Goal: Task Accomplishment & Management: Use online tool/utility

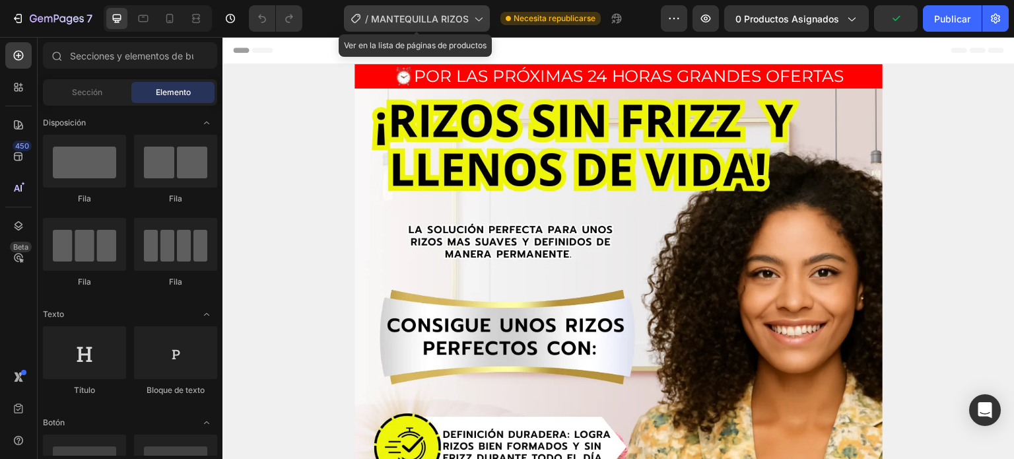
click at [441, 11] on div "/ MANTEQUILLA RIZOS" at bounding box center [417, 18] width 146 height 26
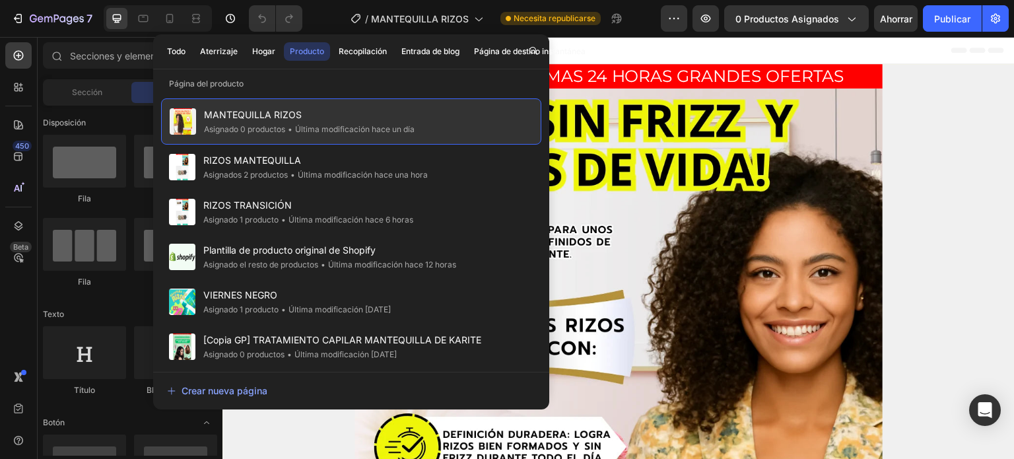
click at [304, 124] on font "Última modificación hace un día" at bounding box center [354, 129] width 119 height 10
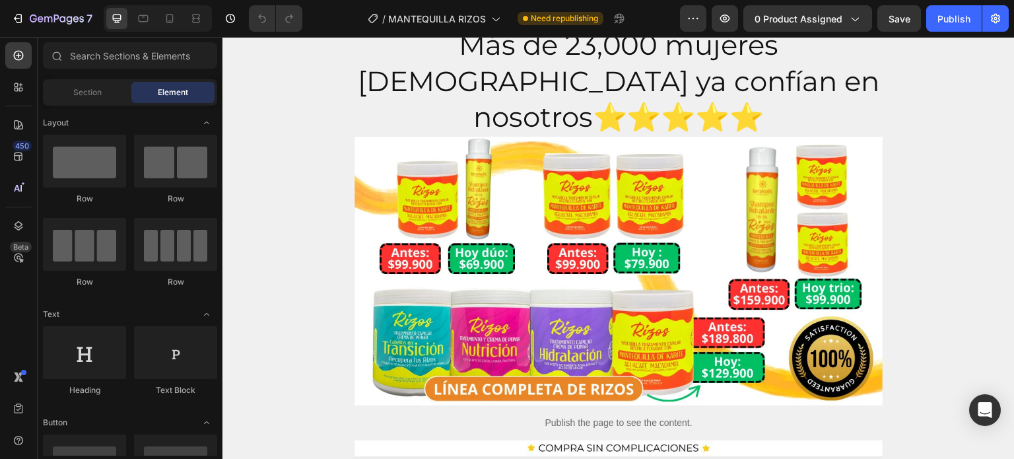
scroll to position [701, 0]
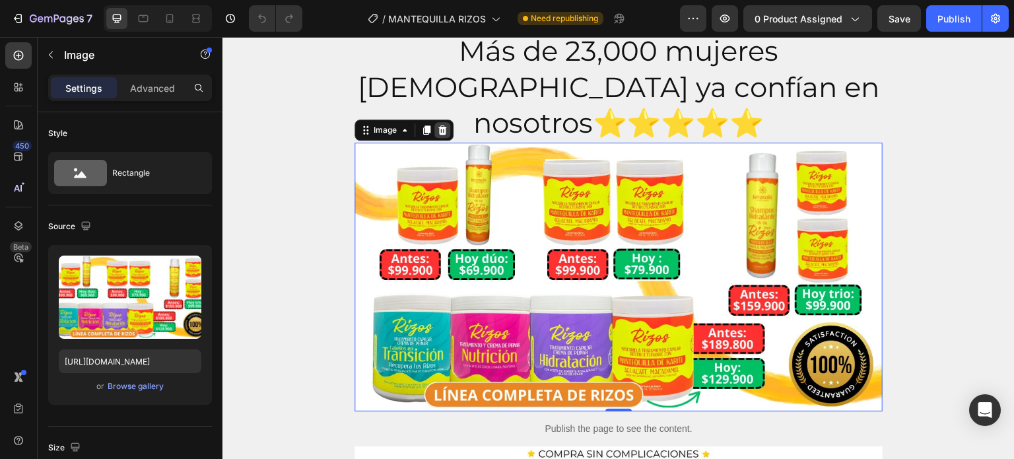
click at [441, 125] on icon at bounding box center [442, 129] width 9 height 9
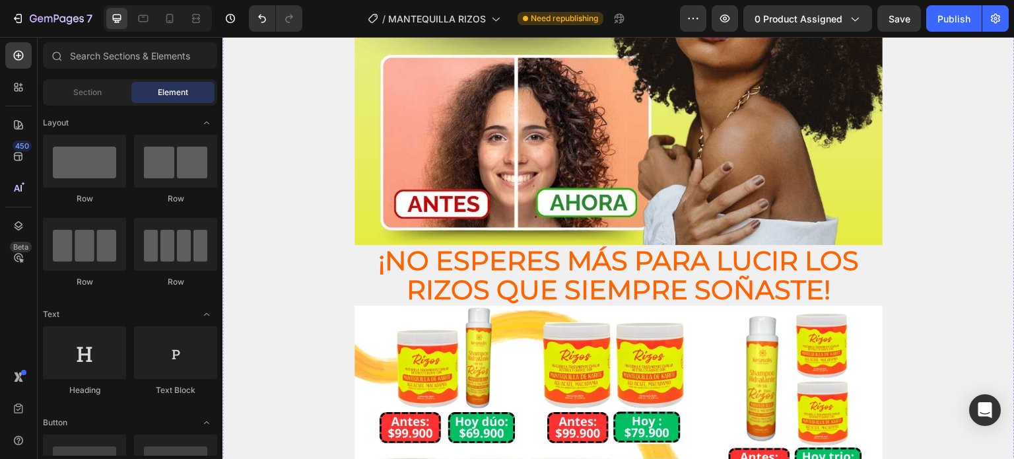
scroll to position [3337, 0]
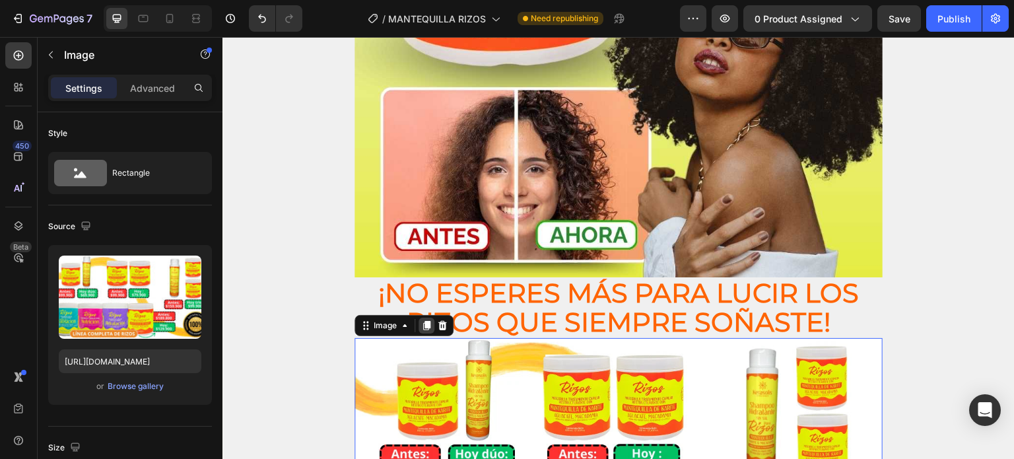
click at [428, 321] on icon at bounding box center [426, 325] width 7 height 9
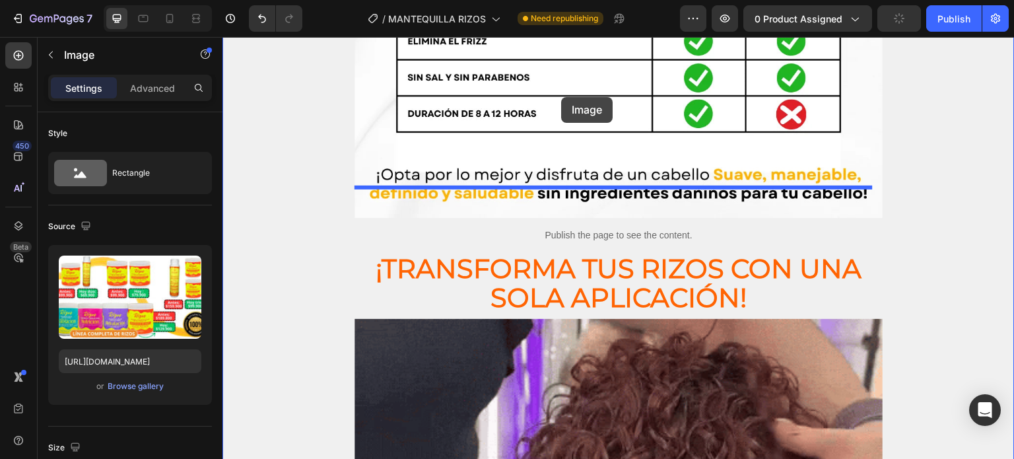
scroll to position [1478, 0]
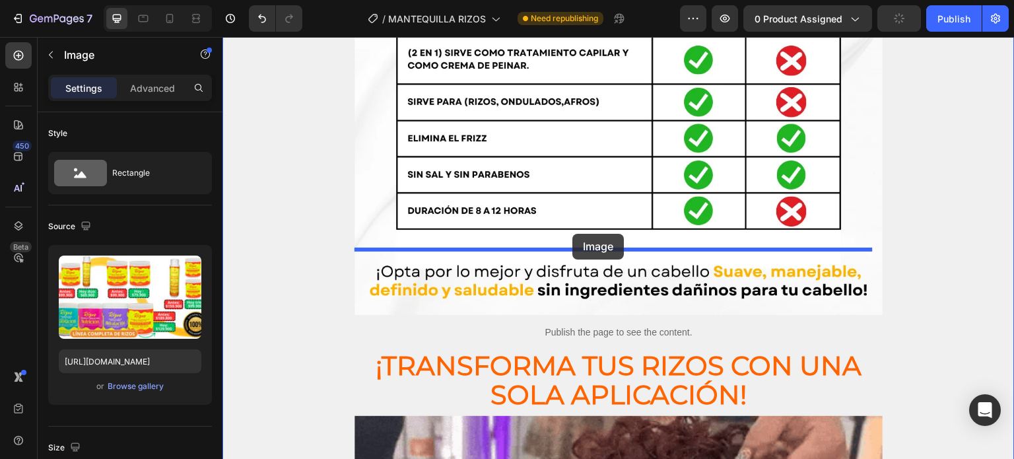
drag, startPoint x: 518, startPoint y: 168, endPoint x: 572, endPoint y: 234, distance: 84.8
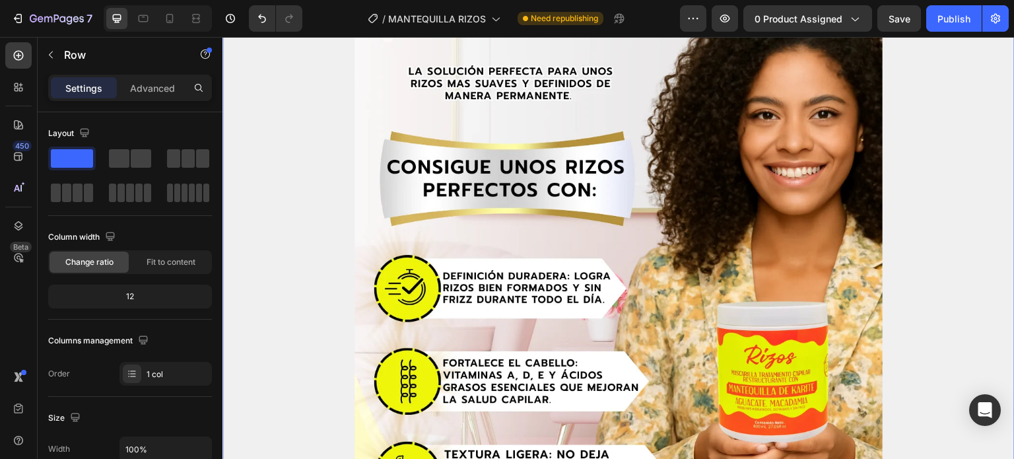
scroll to position [0, 0]
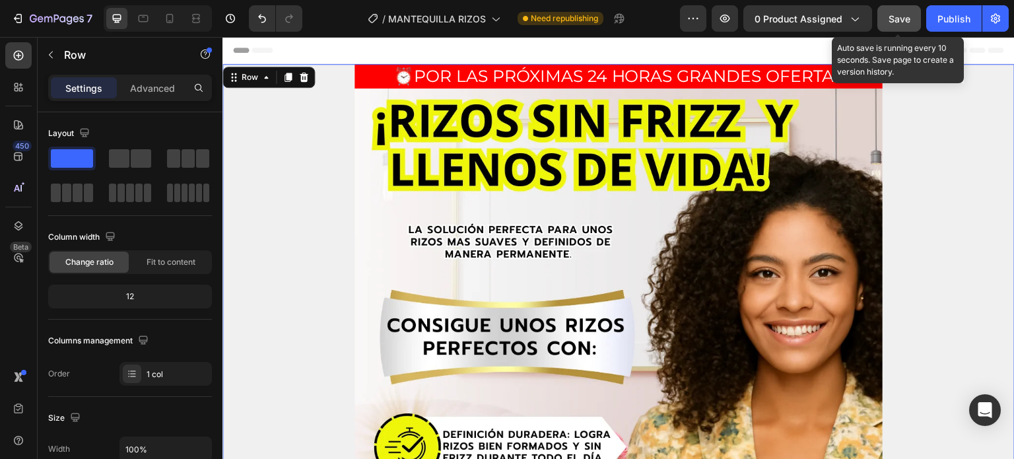
click at [897, 21] on span "Save" at bounding box center [899, 18] width 22 height 11
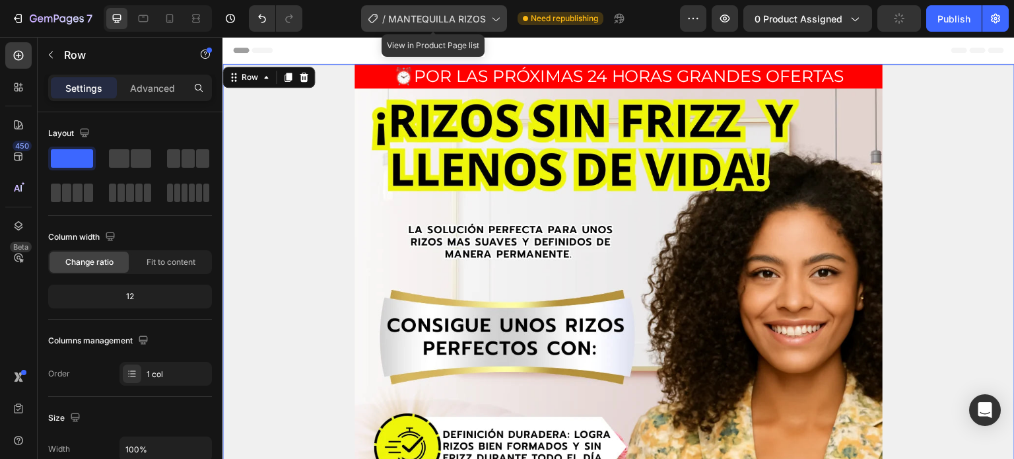
click at [486, 20] on div "/ MANTEQUILLA RIZOS" at bounding box center [434, 18] width 146 height 26
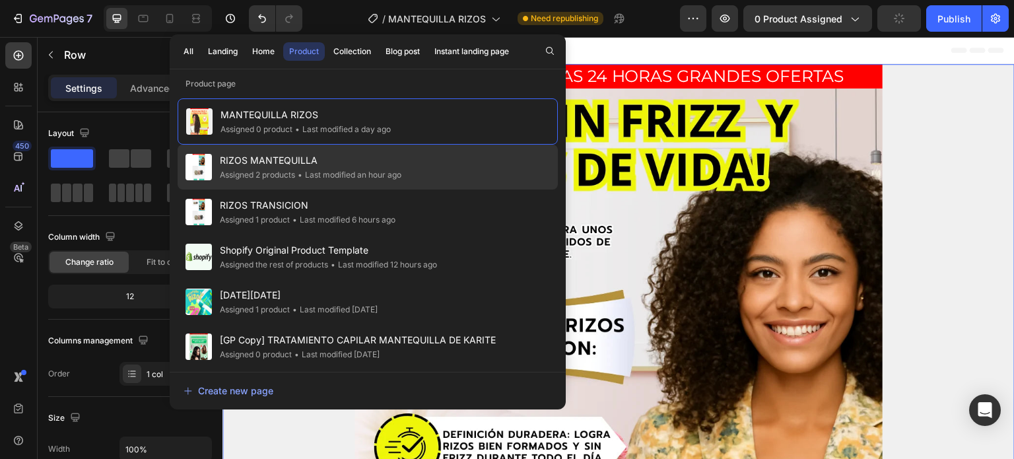
drag, startPoint x: 339, startPoint y: 162, endPoint x: 390, endPoint y: 13, distance: 158.2
click at [339, 162] on span "RIZOS MANTEQUILLA" at bounding box center [310, 160] width 181 height 16
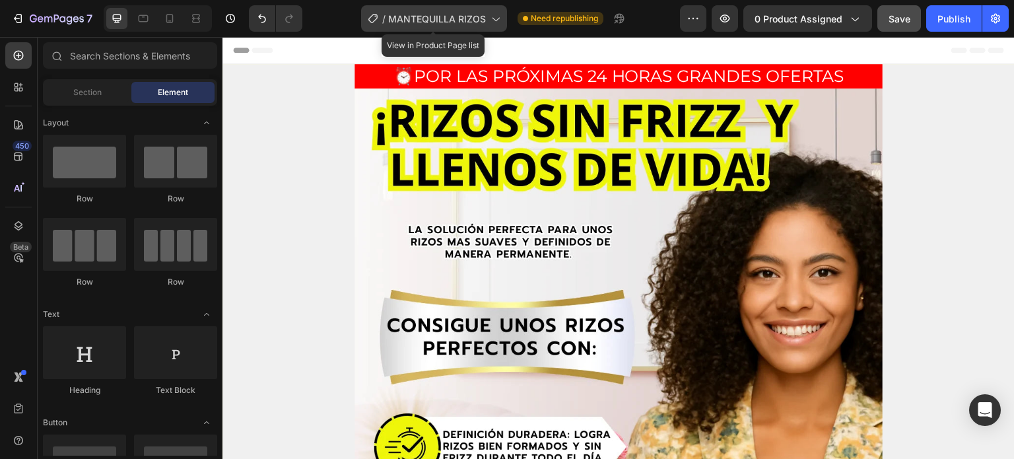
click at [449, 14] on span "MANTEQUILLA RIZOS" at bounding box center [437, 19] width 98 height 14
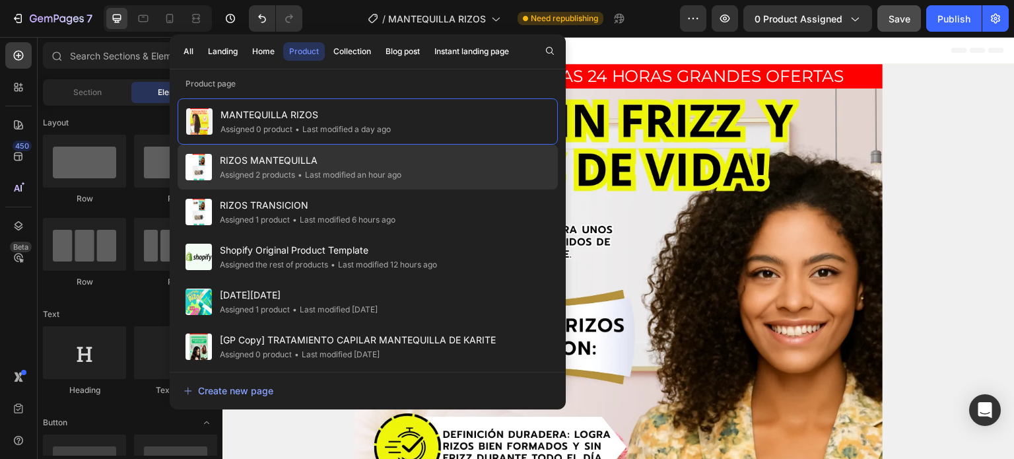
click at [332, 169] on div "• Last modified an hour ago" at bounding box center [348, 174] width 106 height 13
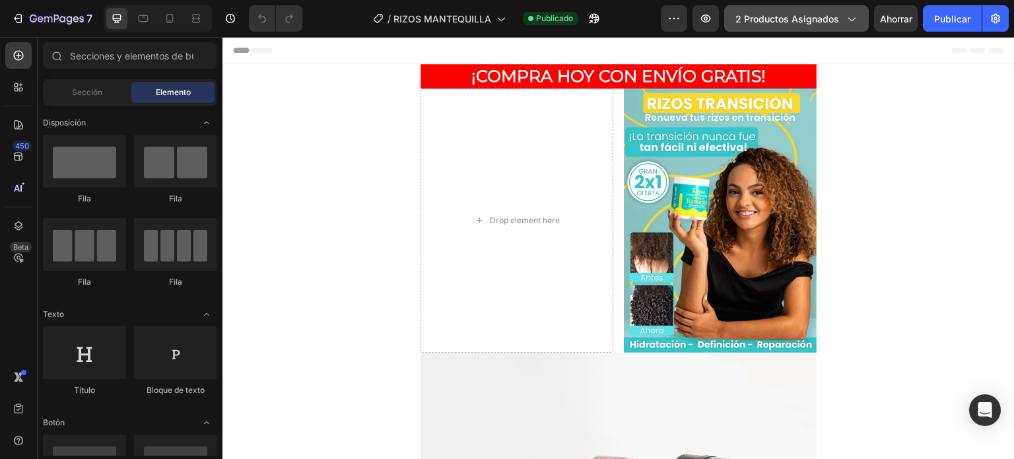
click at [770, 31] on button "2 productos asignados" at bounding box center [796, 18] width 145 height 26
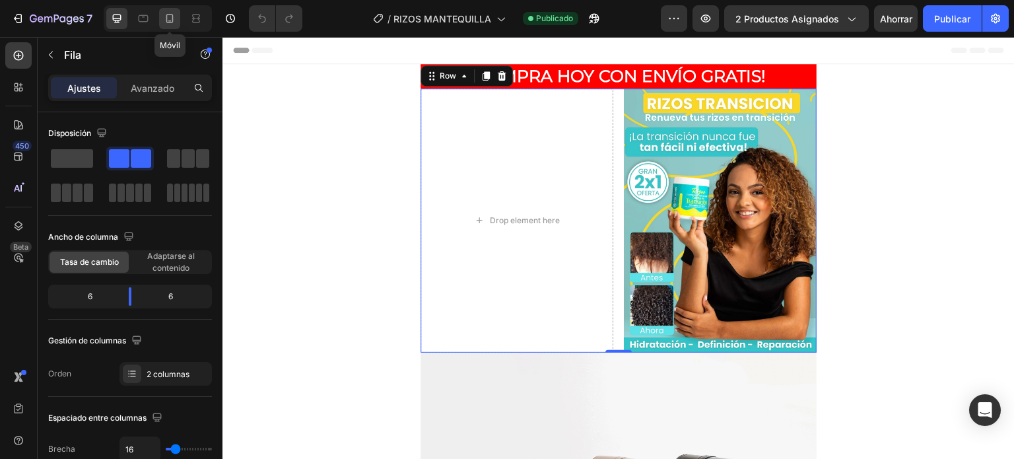
click at [170, 15] on icon at bounding box center [169, 18] width 13 height 13
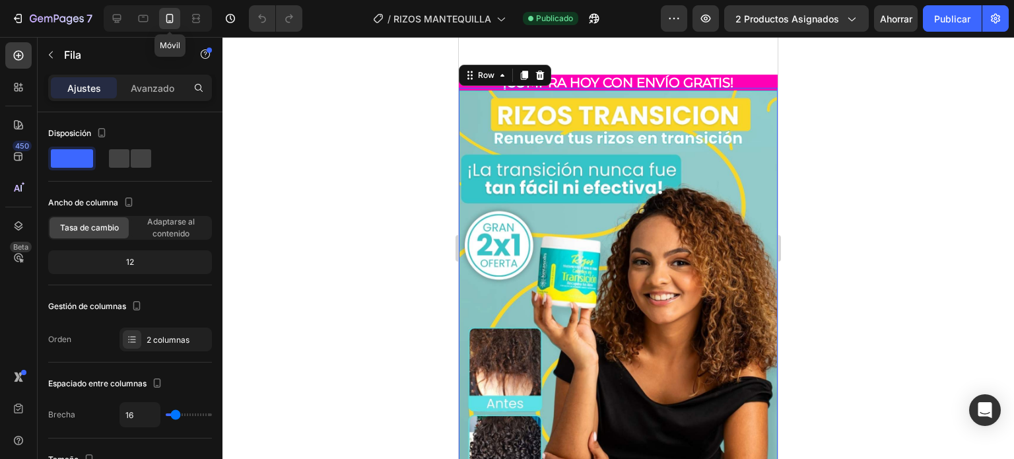
scroll to position [68, 0]
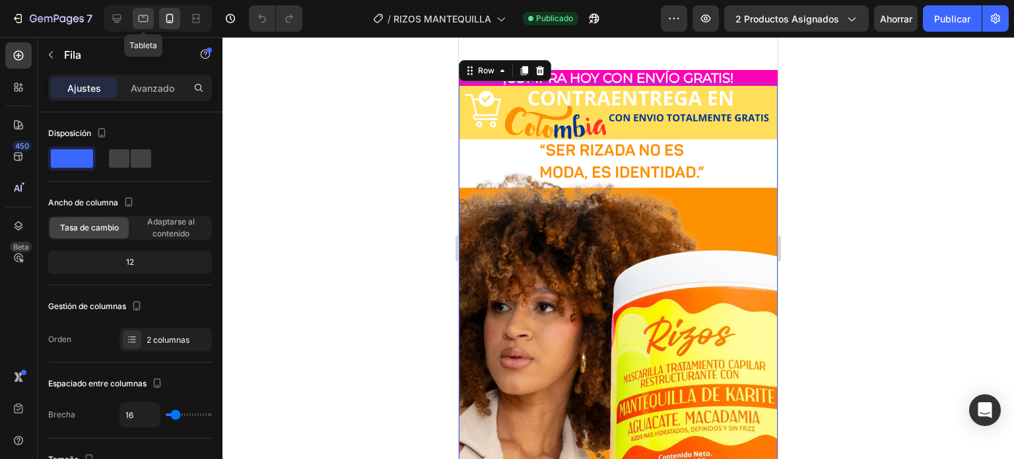
click at [143, 24] on icon at bounding box center [143, 18] width 13 height 13
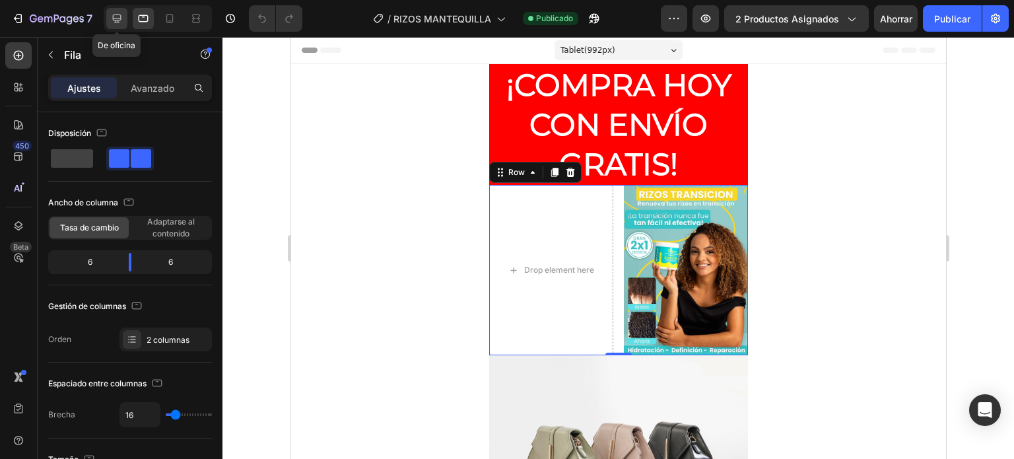
click at [116, 19] on icon at bounding box center [116, 18] width 13 height 13
type input "1200"
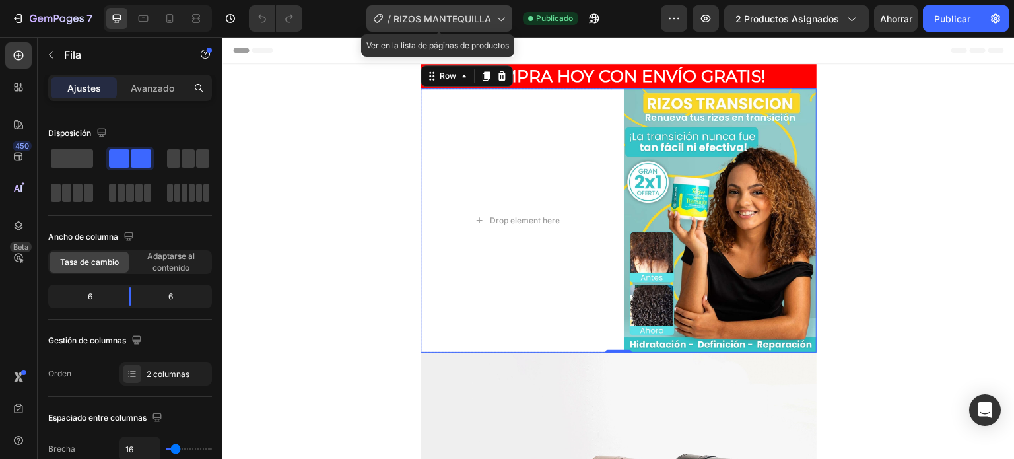
click at [468, 17] on font "RIZOS MANTEQUILLA" at bounding box center [442, 18] width 98 height 11
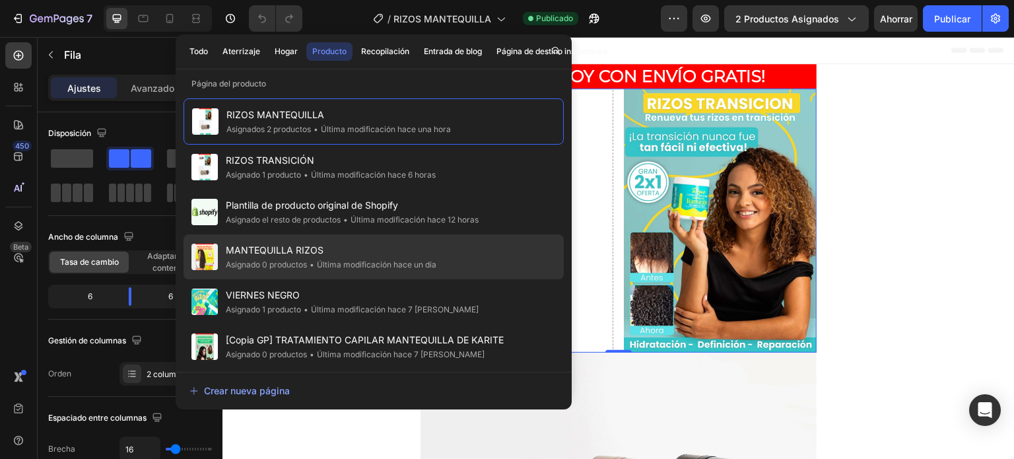
click at [296, 247] on font "MANTEQUILLA RIZOS" at bounding box center [275, 249] width 98 height 11
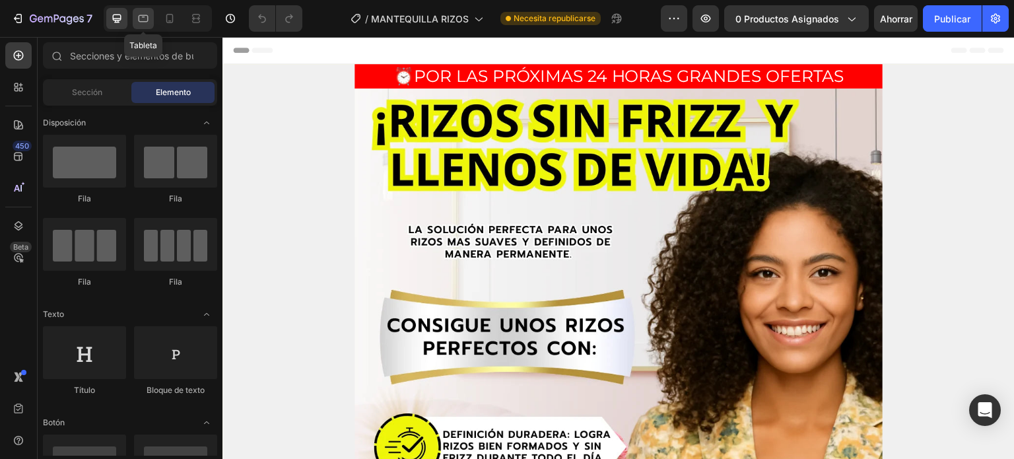
click at [142, 27] on div at bounding box center [143, 18] width 21 height 21
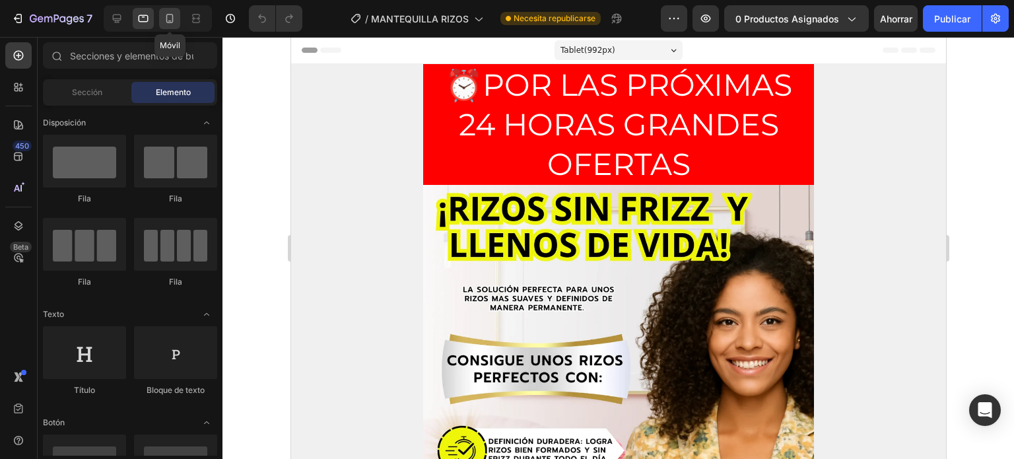
click at [166, 20] on icon at bounding box center [169, 18] width 7 height 9
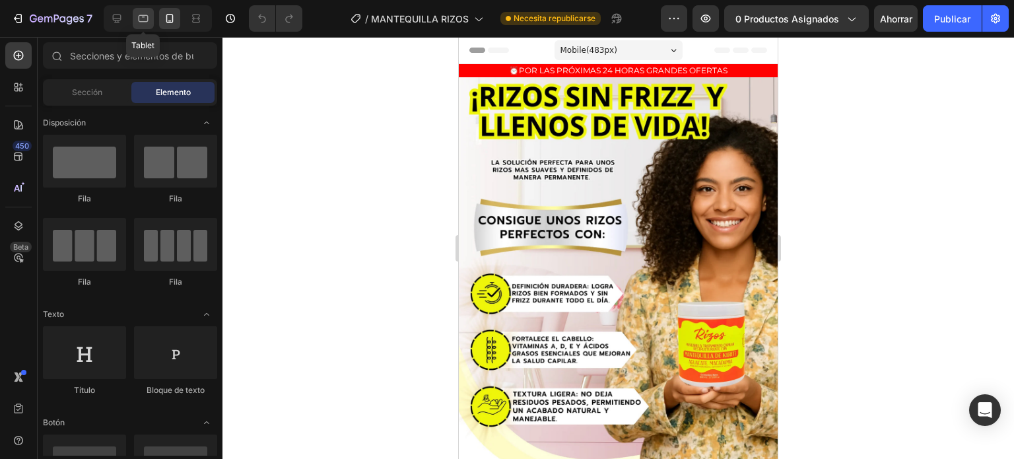
click at [150, 22] on div at bounding box center [143, 18] width 21 height 21
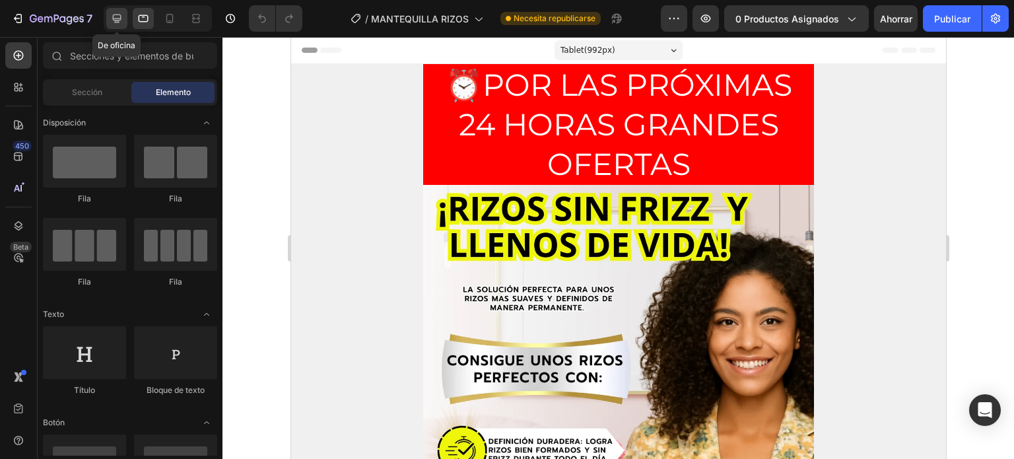
click at [107, 17] on div at bounding box center [116, 18] width 21 height 21
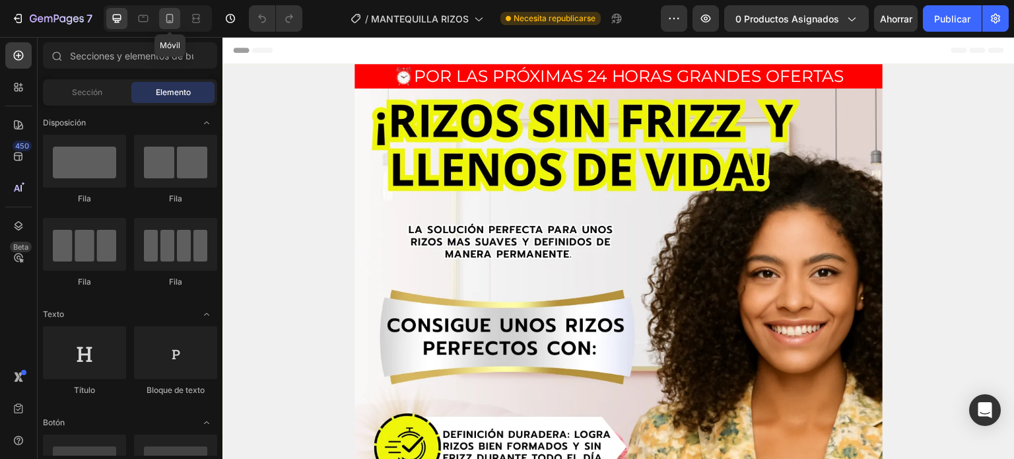
click at [173, 18] on icon at bounding box center [169, 18] width 13 height 13
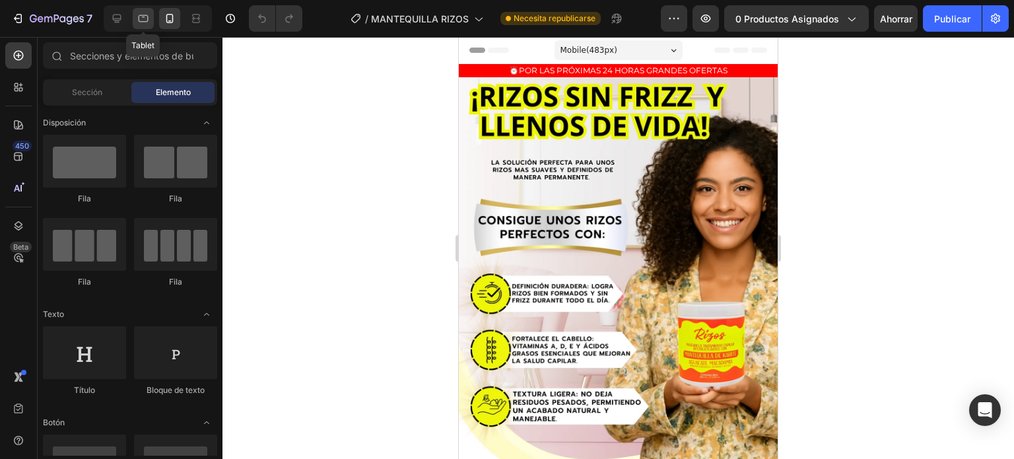
click at [147, 20] on icon at bounding box center [144, 18] width 10 height 7
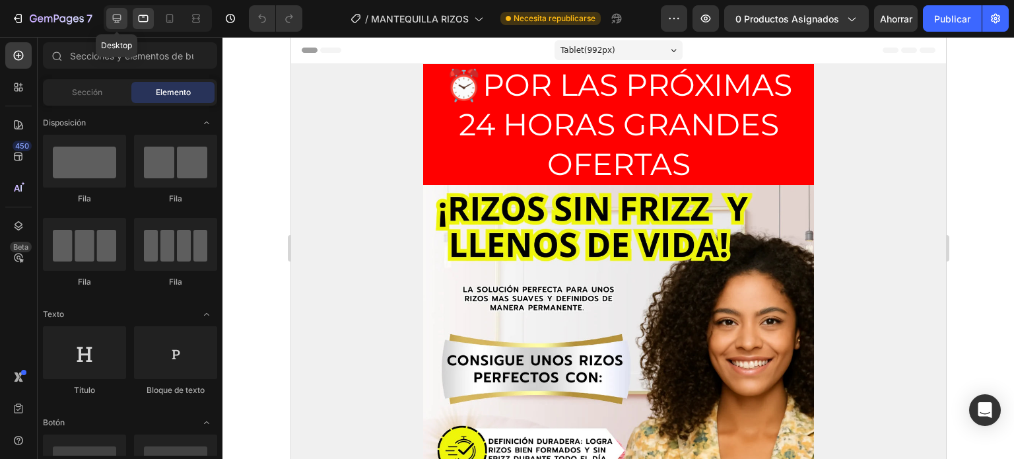
click at [119, 20] on icon at bounding box center [117, 19] width 9 height 9
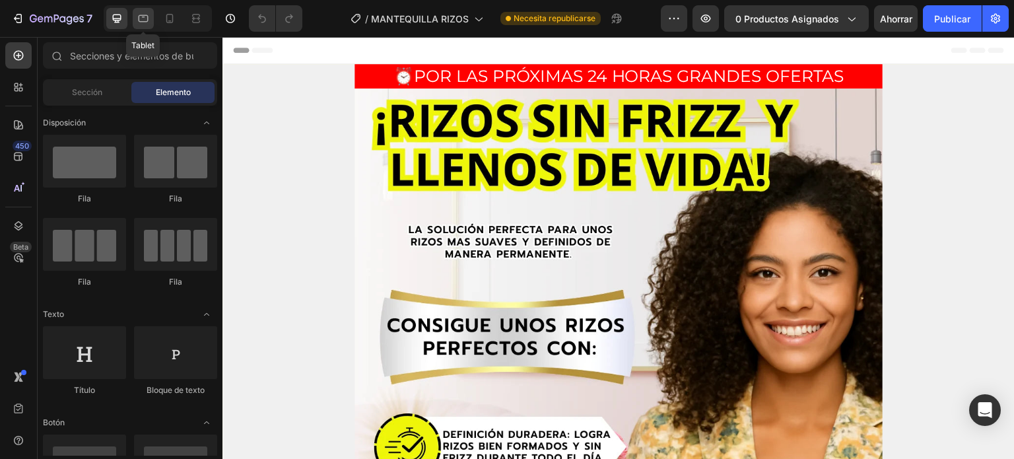
click at [139, 20] on icon at bounding box center [144, 18] width 10 height 7
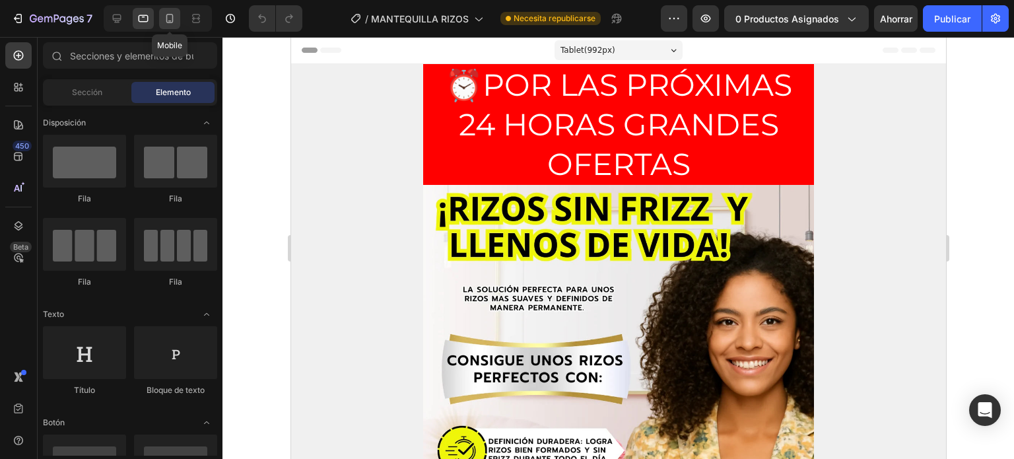
click at [170, 20] on icon at bounding box center [169, 18] width 13 height 13
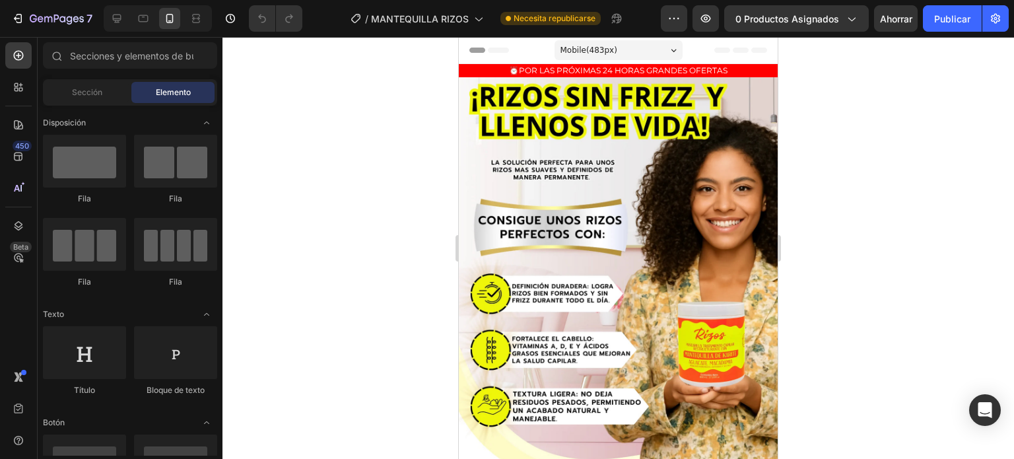
click at [646, 51] on div "Mobile ( 483 px)" at bounding box center [618, 50] width 128 height 20
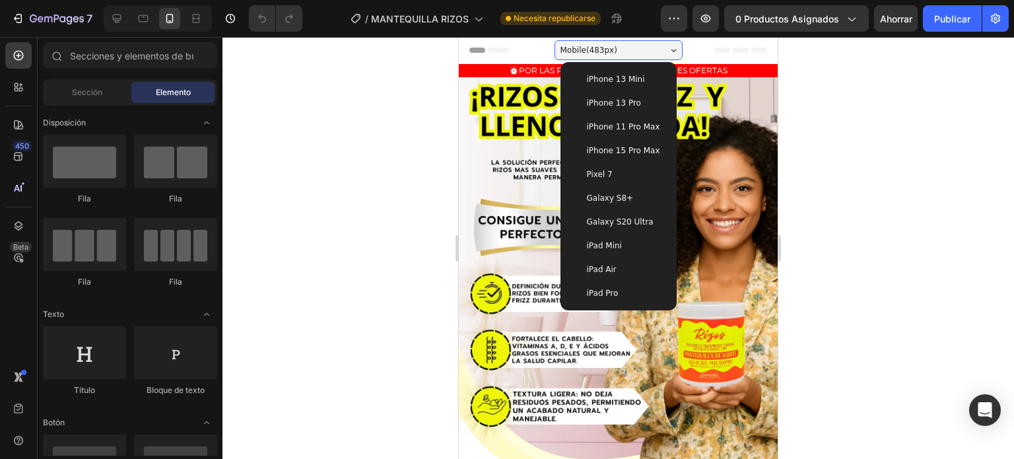
click at [623, 106] on span "iPhone 13 Pro" at bounding box center [614, 102] width 54 height 13
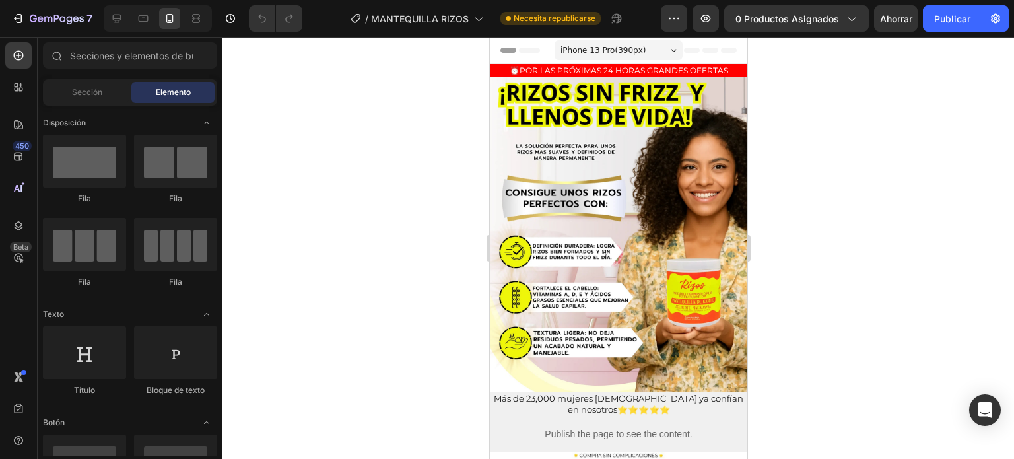
click at [662, 47] on div "iPhone 13 Pro ( 390 px)" at bounding box center [618, 50] width 128 height 20
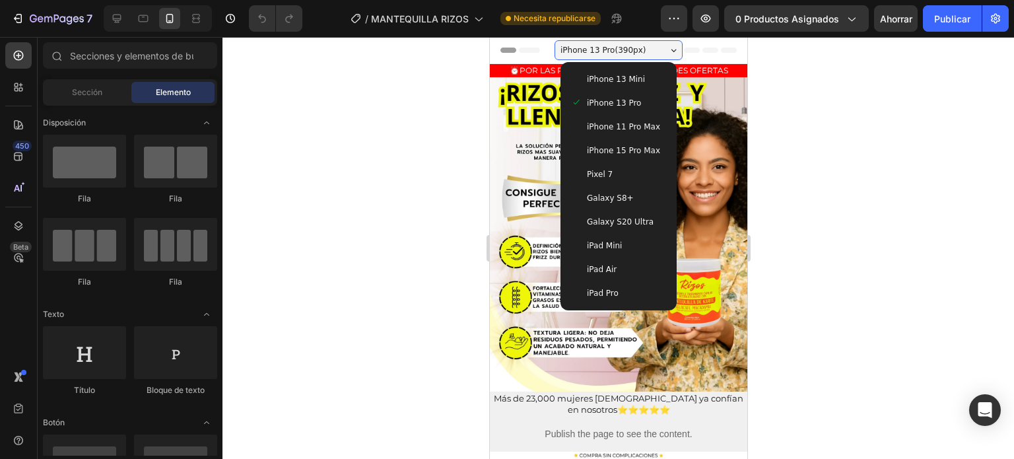
click at [624, 150] on span "iPhone 15 Pro Max" at bounding box center [622, 150] width 73 height 13
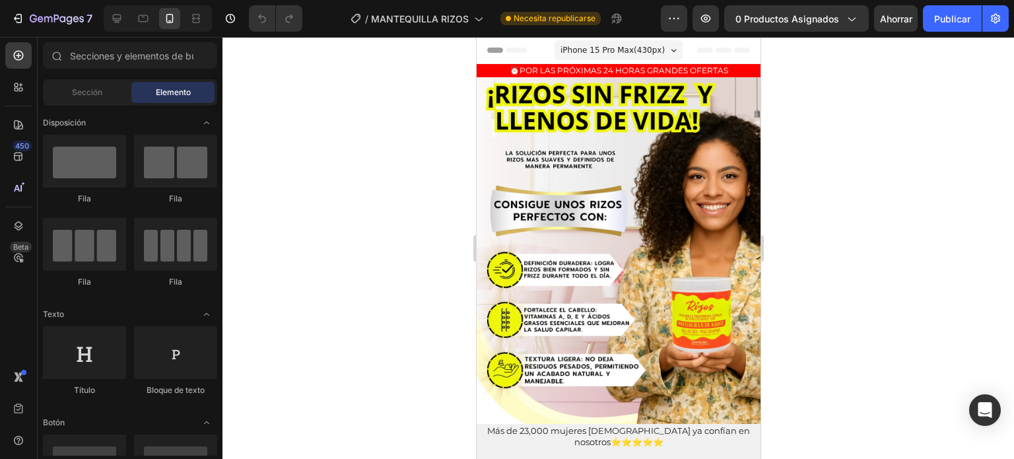
click at [632, 44] on span "iPhone 15 Pro Max ( 430 px)" at bounding box center [612, 50] width 104 height 13
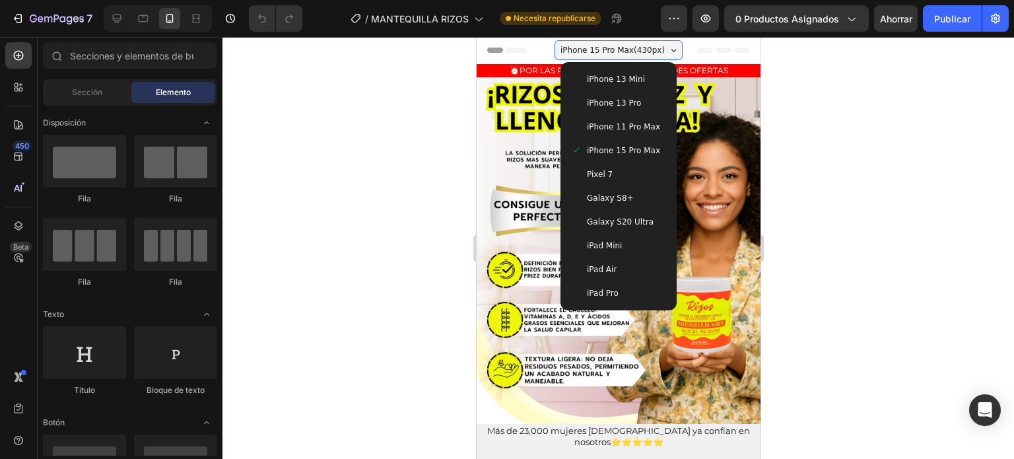
click at [610, 199] on span "Galaxy S8+" at bounding box center [609, 197] width 47 height 13
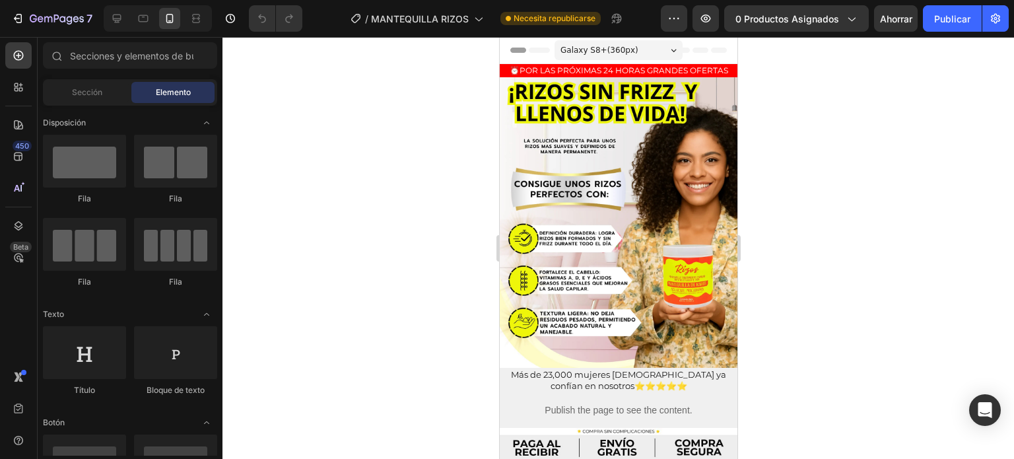
click at [631, 45] on div "Galaxy S8+ ( 360 px)" at bounding box center [618, 50] width 128 height 20
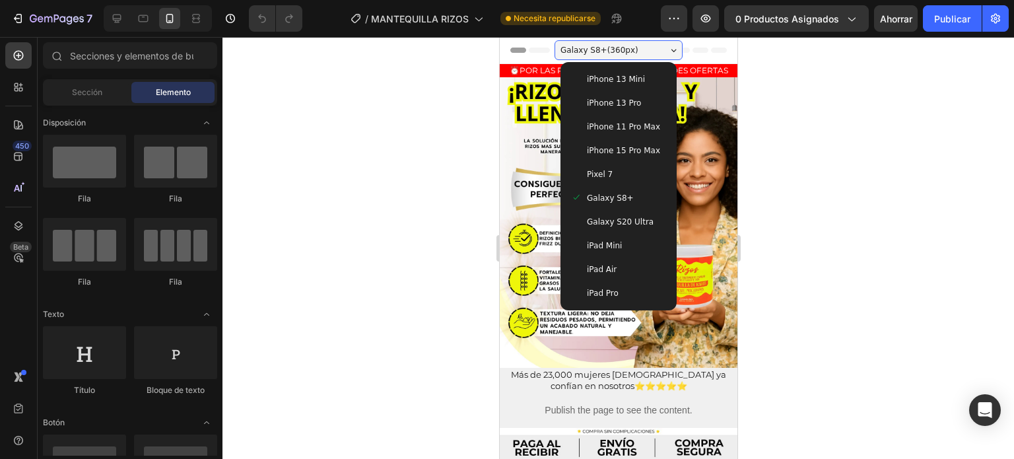
click at [600, 151] on span "iPhone 15 Pro Max" at bounding box center [622, 150] width 73 height 13
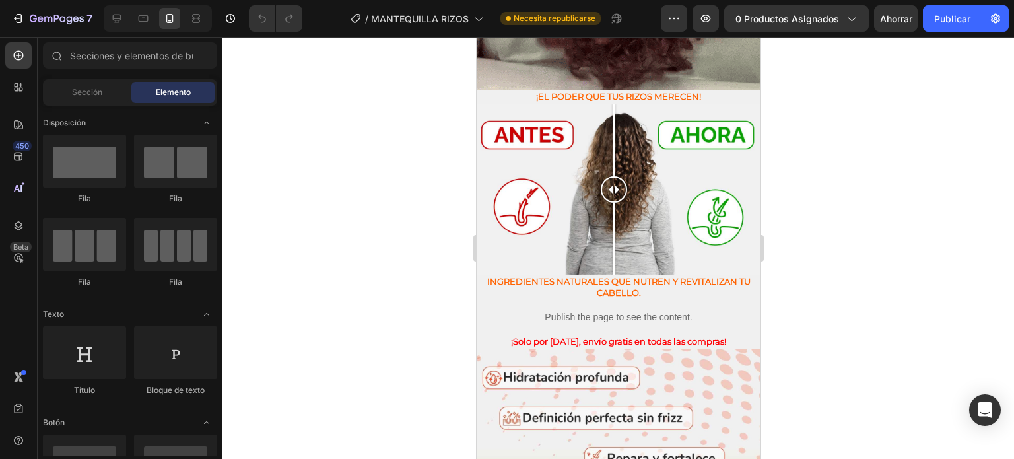
scroll to position [1370, 0]
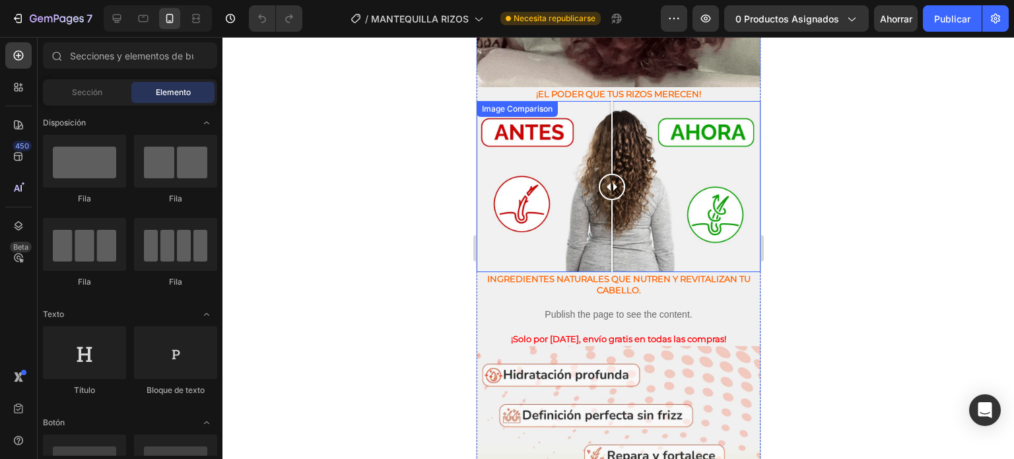
click at [616, 174] on div at bounding box center [611, 187] width 26 height 26
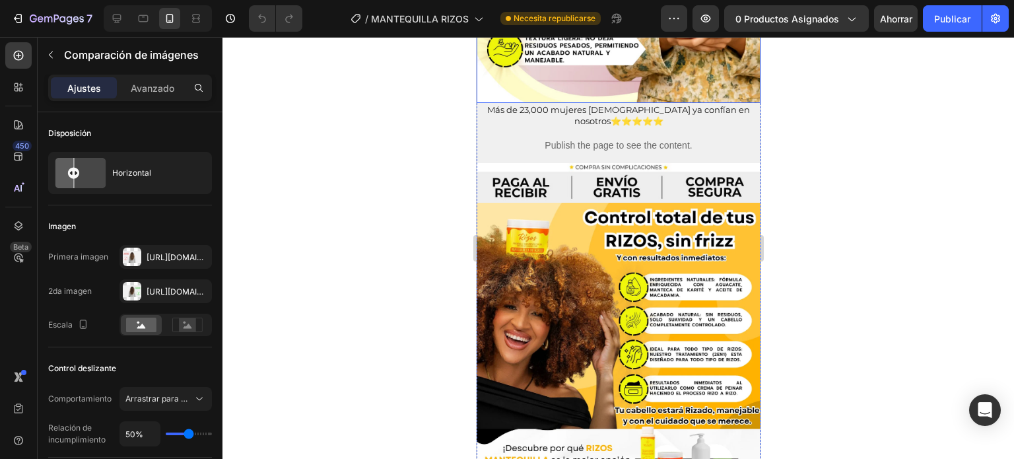
scroll to position [329, 0]
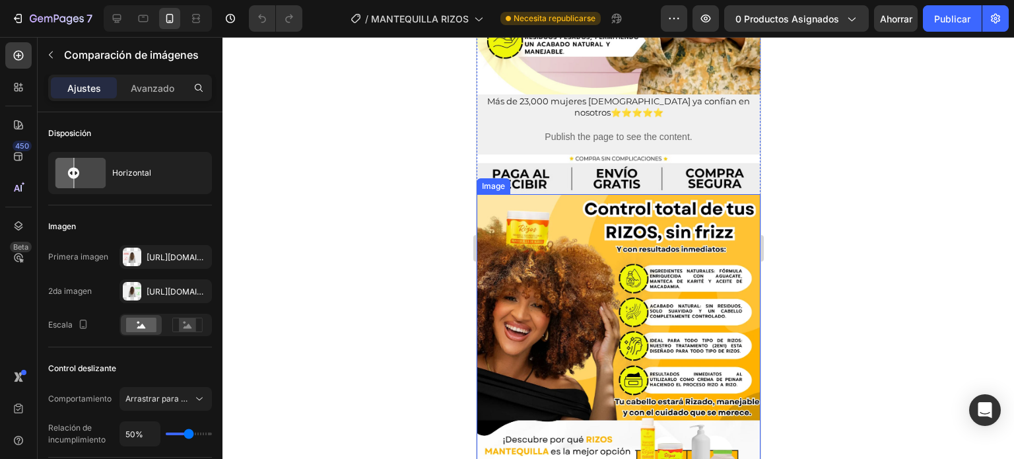
click at [588, 267] on img at bounding box center [618, 420] width 284 height 452
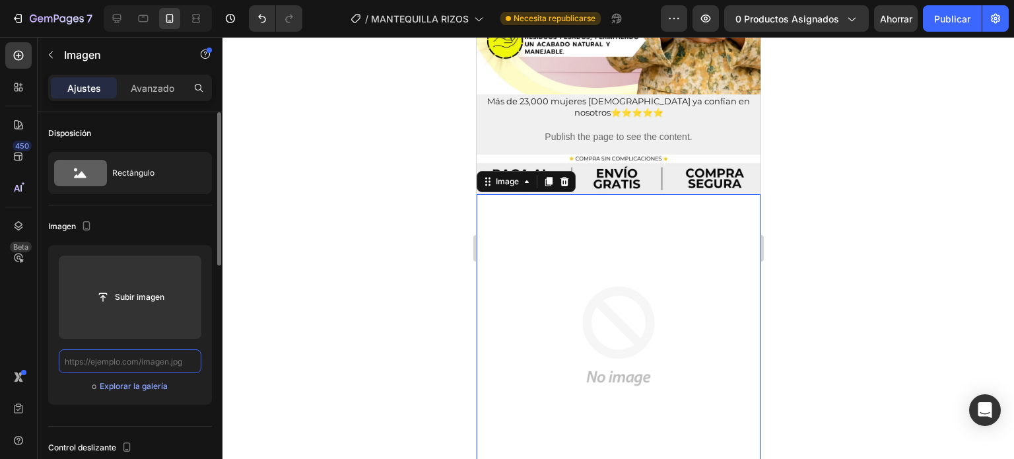
scroll to position [0, 0]
paste input "https://cdn.shopify.com/s/files/1/0644/4800/4262/files/LANDING_PAG_2_3_4_2.webp…"
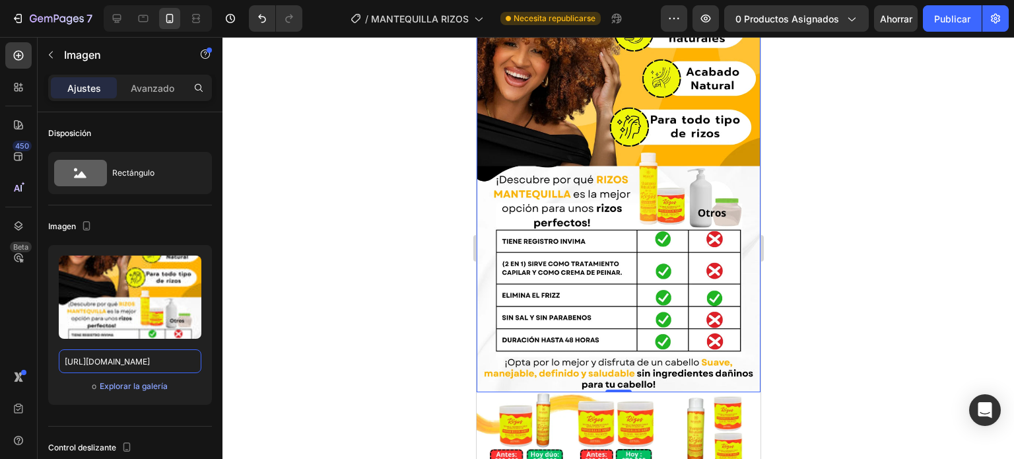
scroll to position [572, 0]
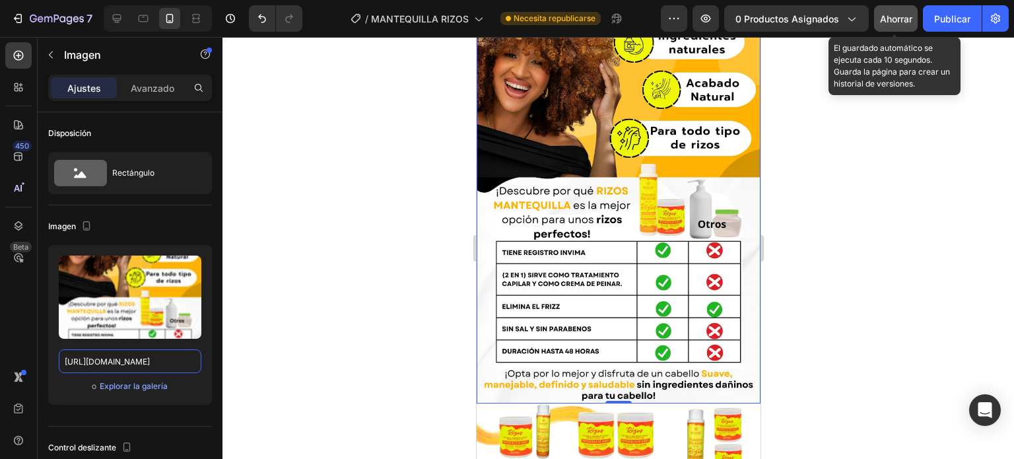
type input "https://cdn.shopify.com/s/files/1/0644/4800/4262/files/LANDING_PAG_2_3_4_2.webp…"
click at [890, 21] on font "Ahorrar" at bounding box center [896, 18] width 32 height 11
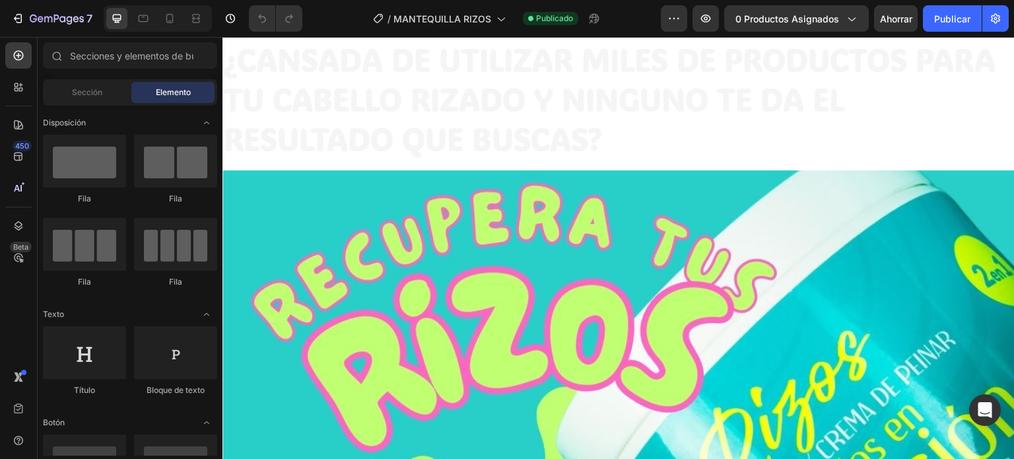
scroll to position [50, 0]
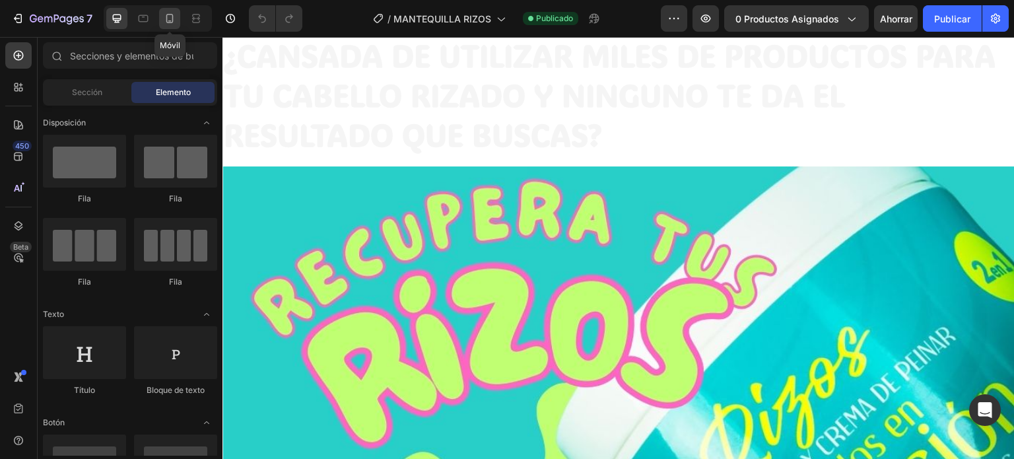
click at [173, 20] on icon at bounding box center [169, 18] width 13 height 13
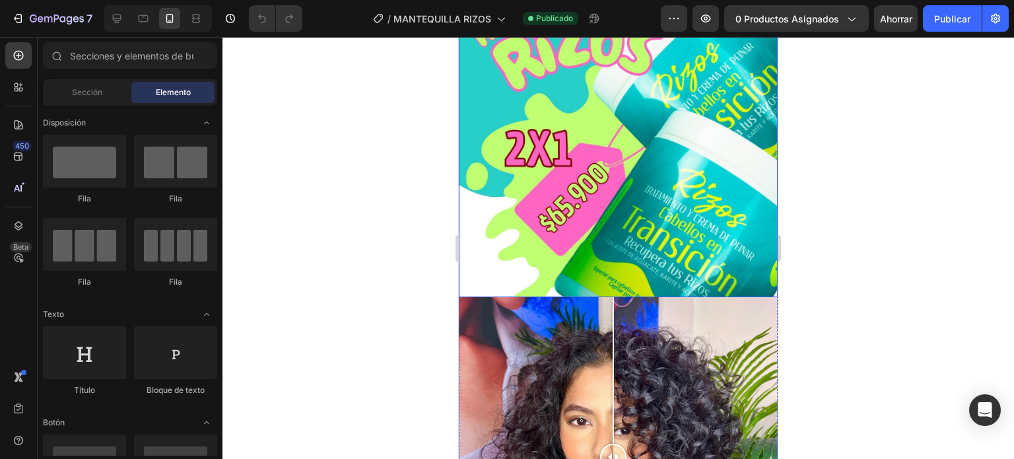
scroll to position [222, 0]
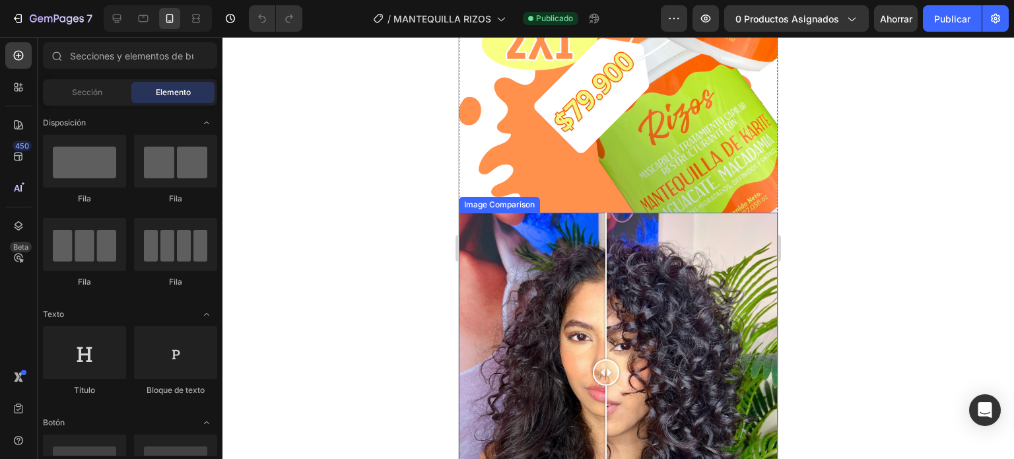
drag, startPoint x: 613, startPoint y: 363, endPoint x: 599, endPoint y: 385, distance: 25.8
click at [599, 385] on div at bounding box center [606, 371] width 26 height 319
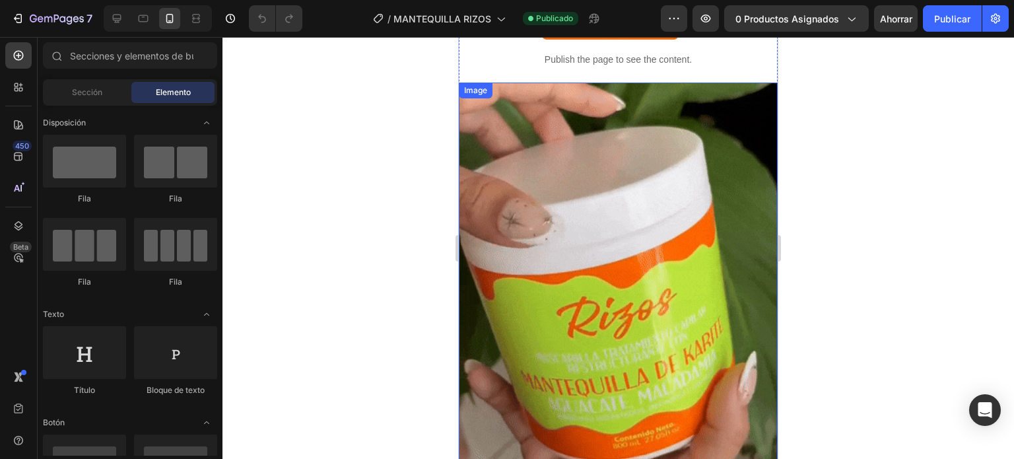
scroll to position [1217, 0]
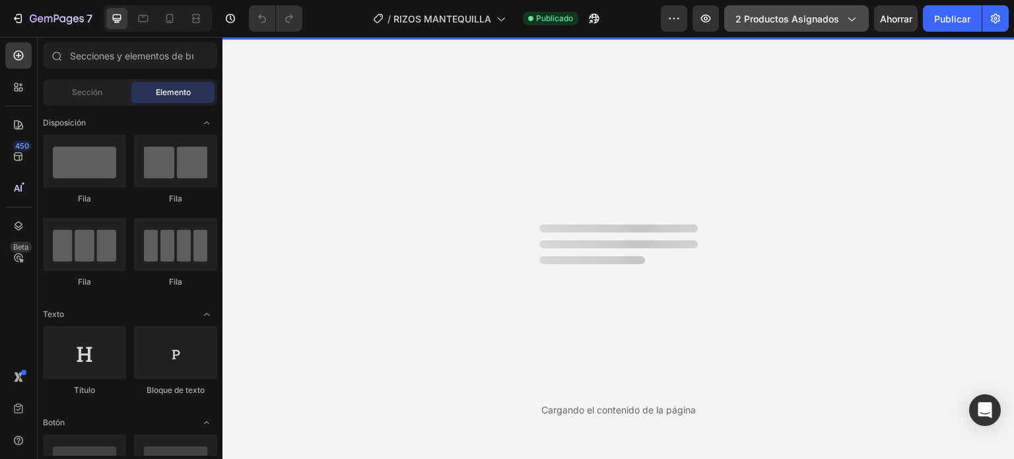
click at [852, 26] on button "2 productos asignados" at bounding box center [796, 18] width 145 height 26
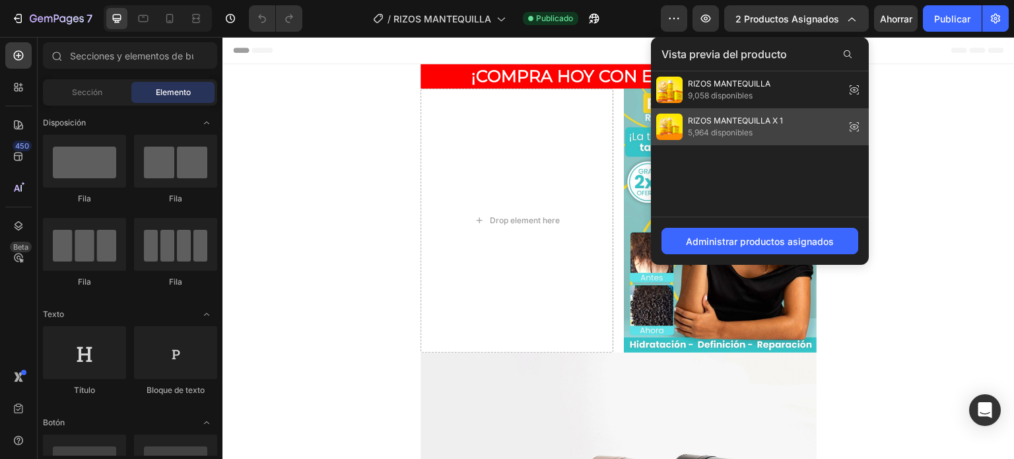
click at [853, 123] on icon at bounding box center [854, 126] width 18 height 18
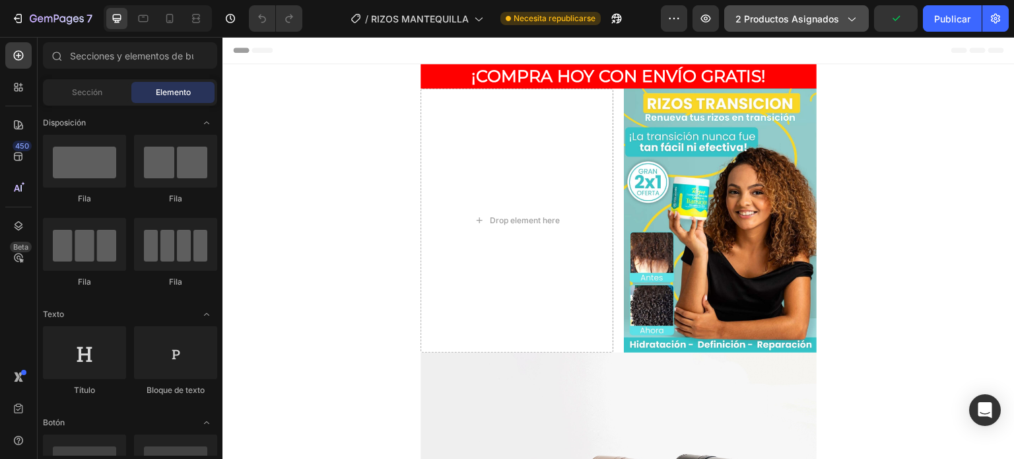
click at [851, 18] on icon "button" at bounding box center [850, 18] width 13 height 13
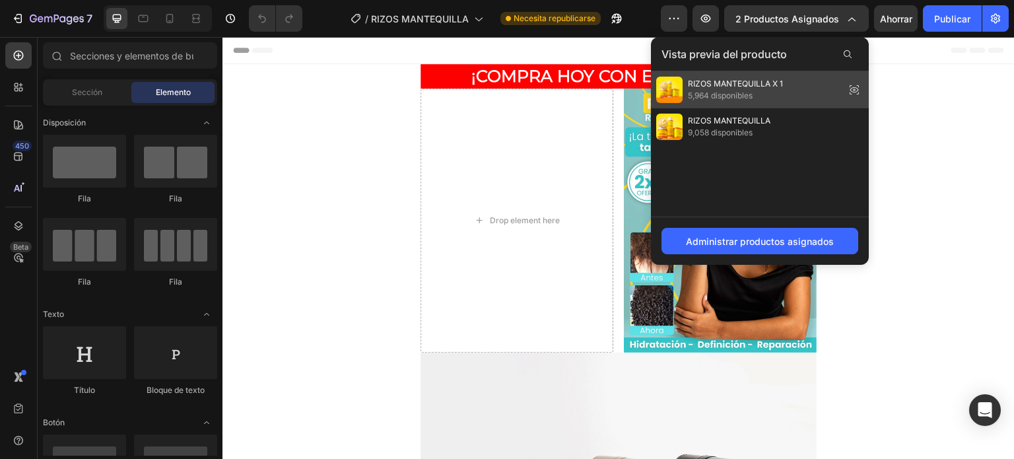
click at [851, 91] on icon at bounding box center [854, 89] width 9 height 5
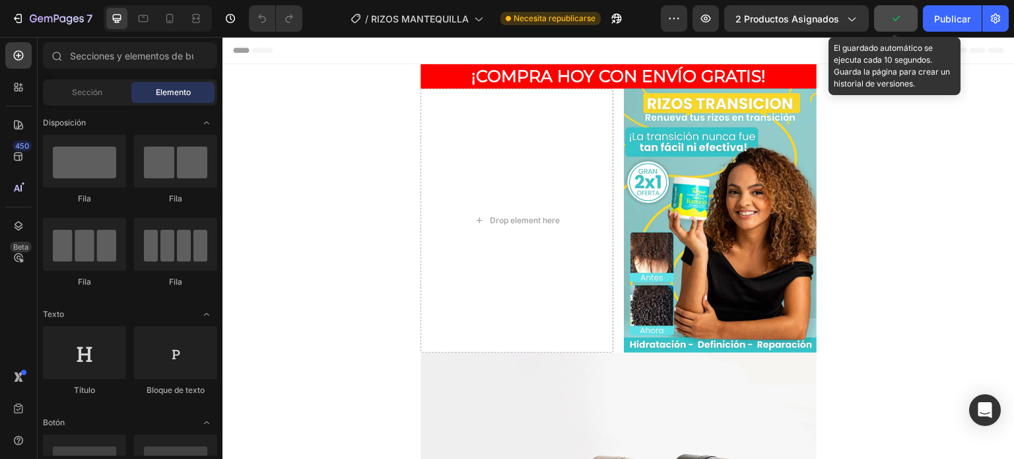
click at [886, 19] on button "button" at bounding box center [896, 18] width 44 height 26
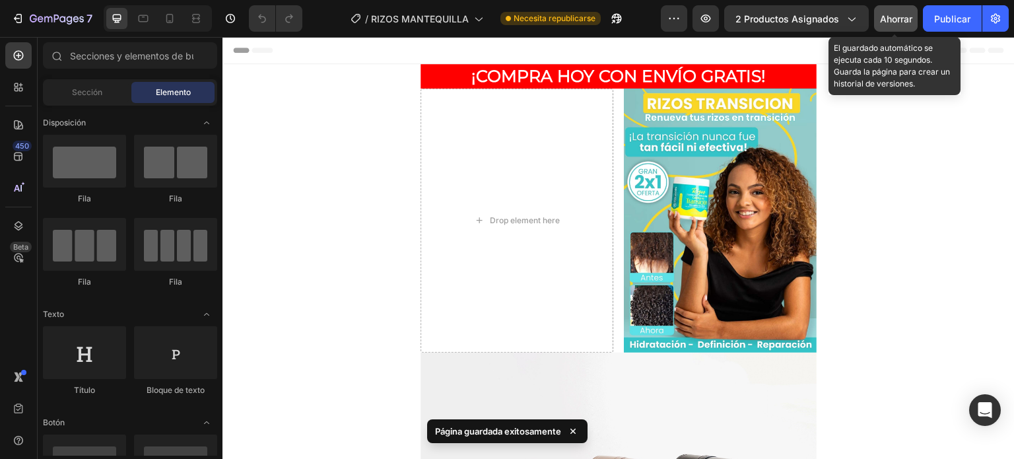
click at [886, 19] on font "Ahorrar" at bounding box center [896, 18] width 32 height 11
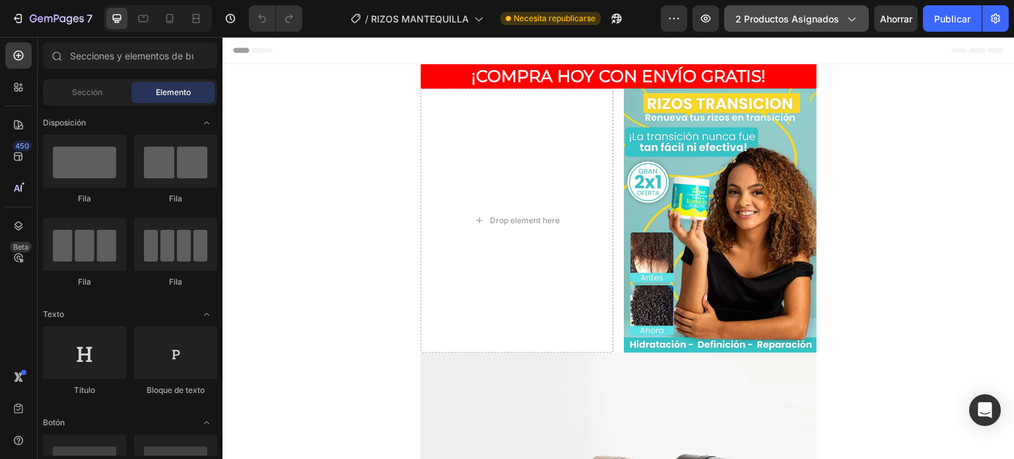
click at [753, 28] on button "2 productos asignados" at bounding box center [796, 18] width 145 height 26
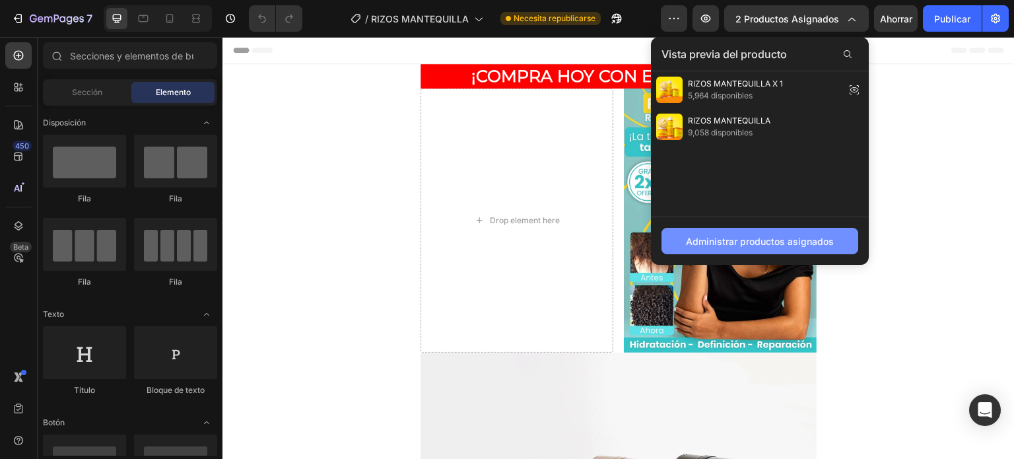
click at [767, 241] on font "Administrar productos asignados" at bounding box center [760, 241] width 148 height 11
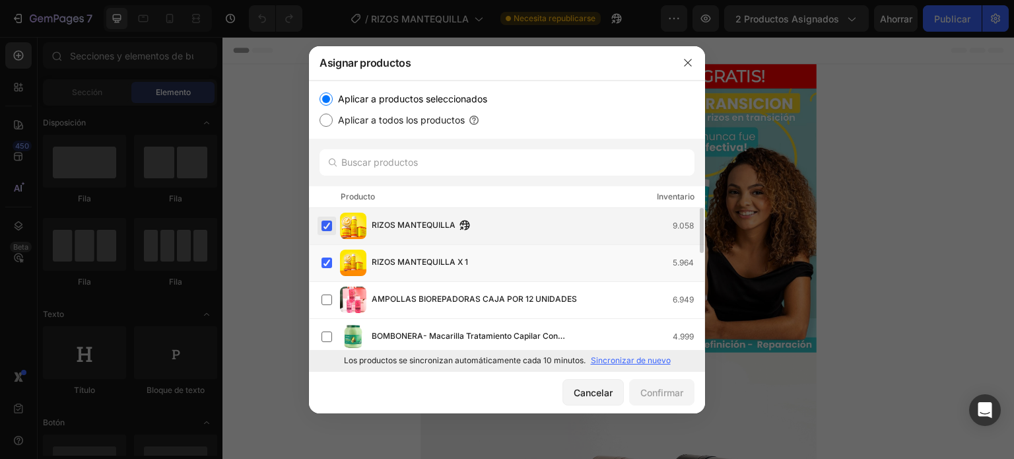
click at [323, 221] on label at bounding box center [326, 225] width 11 height 11
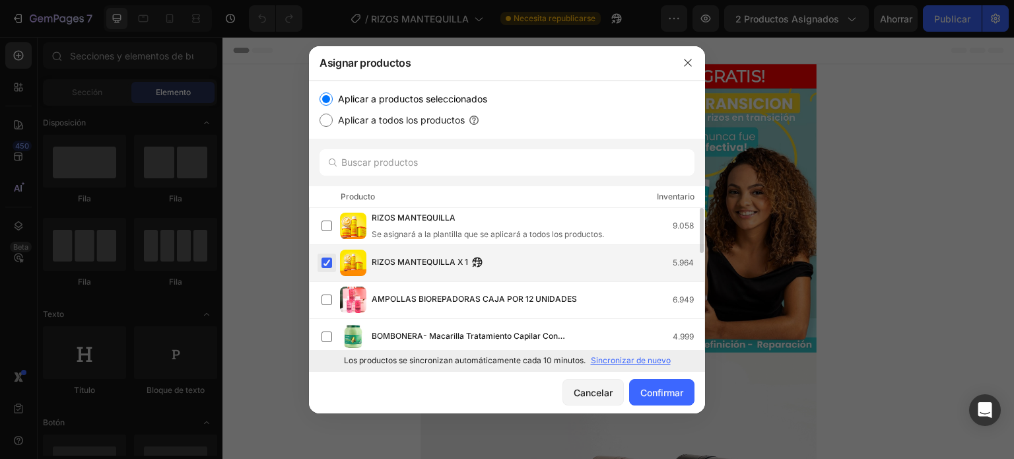
click at [328, 258] on label at bounding box center [326, 262] width 11 height 11
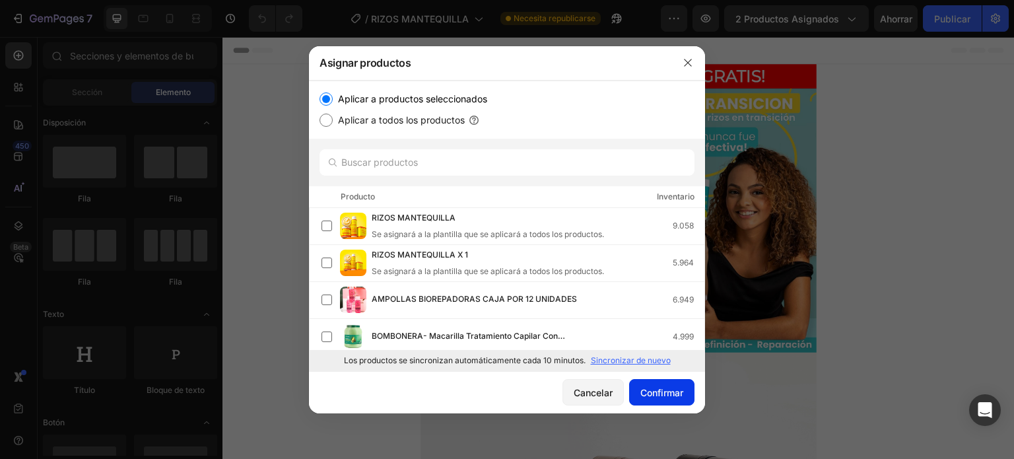
click at [660, 395] on font "Confirmar" at bounding box center [661, 392] width 43 height 11
